Goal: Find specific page/section: Find specific page/section

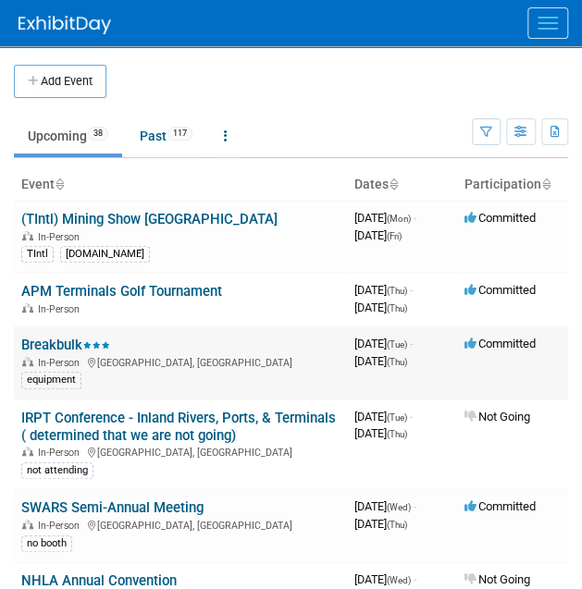
click at [59, 354] on div "In-Person [GEOGRAPHIC_DATA], [GEOGRAPHIC_DATA]" at bounding box center [179, 361] width 317 height 15
click at [34, 346] on link "Breakbulk" at bounding box center [65, 345] width 89 height 17
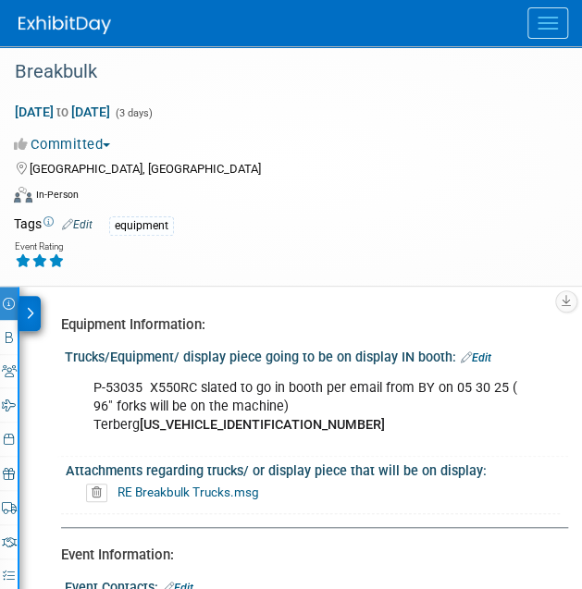
drag, startPoint x: 28, startPoint y: 306, endPoint x: 41, endPoint y: 306, distance: 12.9
click at [32, 307] on icon at bounding box center [30, 313] width 8 height 13
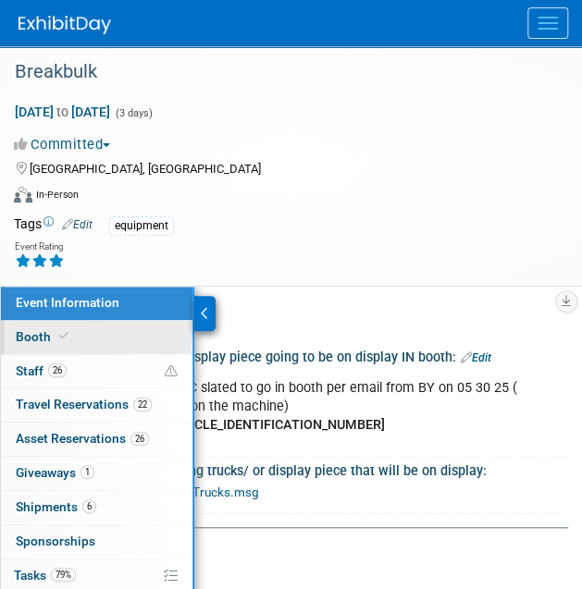
click at [99, 321] on link "Booth" at bounding box center [96, 337] width 191 height 33
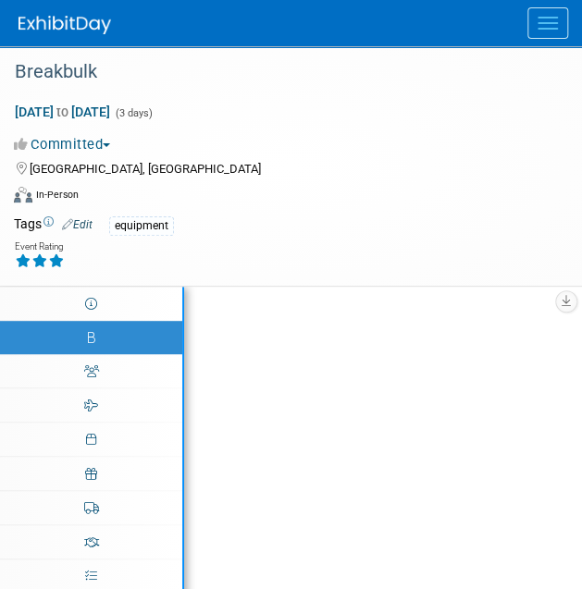
select select "Certificate of insurance not needed"
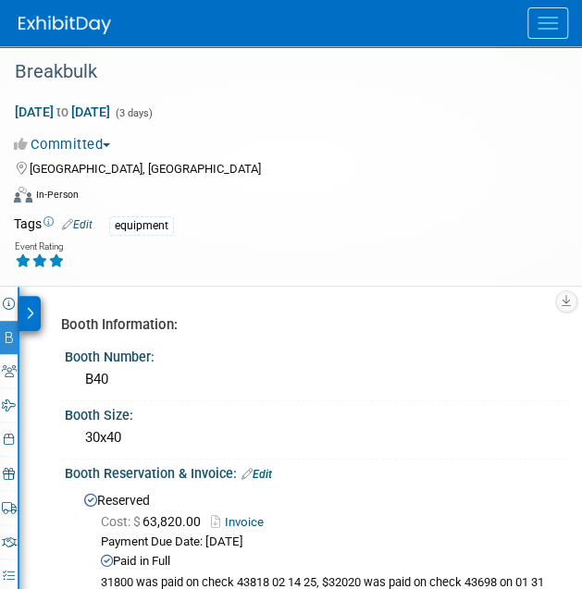
click at [31, 309] on icon at bounding box center [30, 313] width 8 height 13
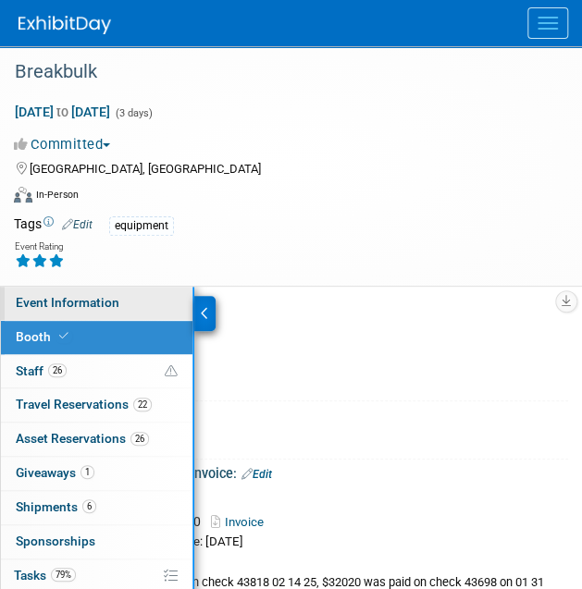
click at [35, 305] on span "Event Information" at bounding box center [68, 302] width 104 height 15
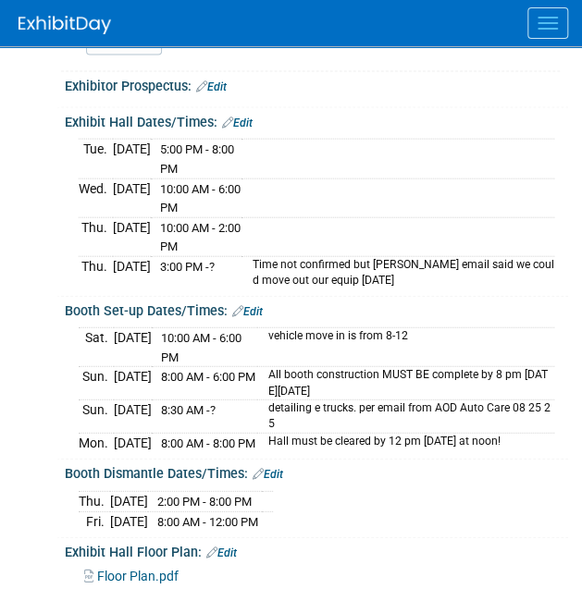
scroll to position [986, 0]
